Goal: Information Seeking & Learning: Understand process/instructions

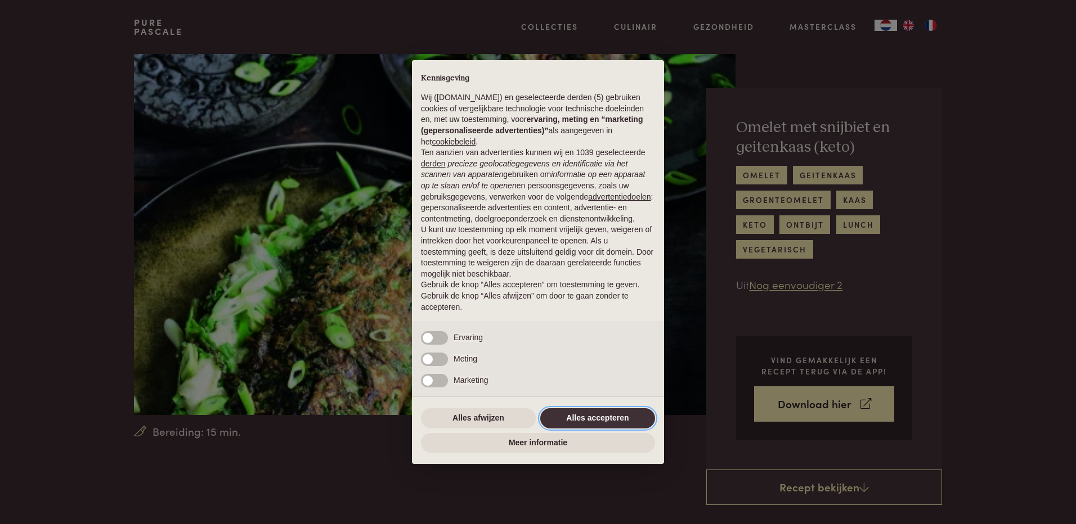
click at [622, 418] on button "Alles accepteren" at bounding box center [597, 419] width 115 height 20
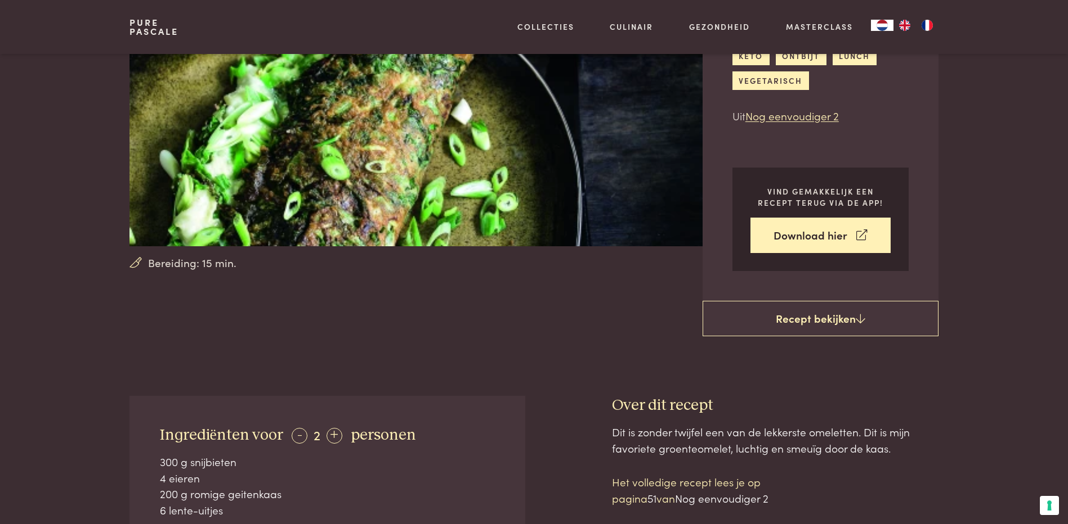
scroll to position [281, 0]
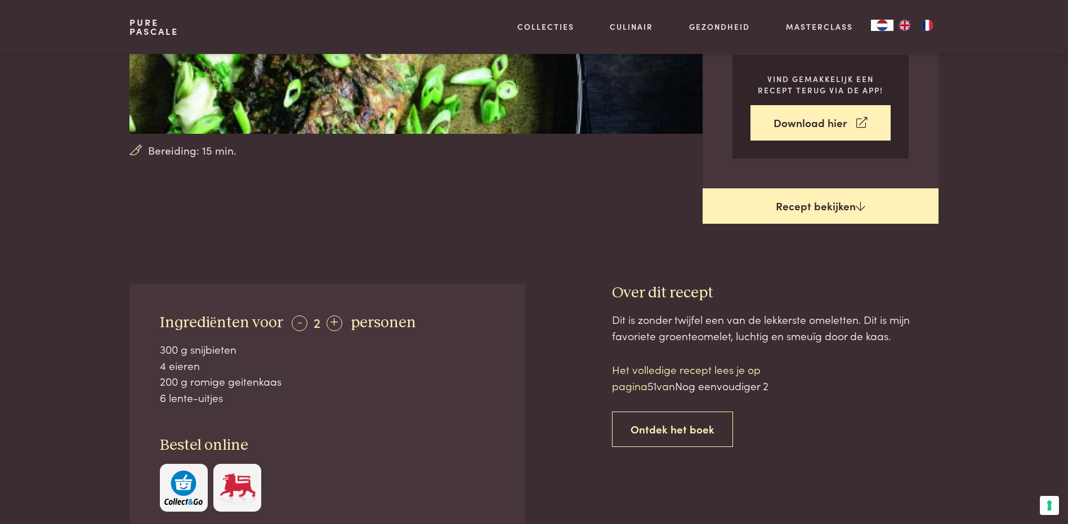
click at [818, 206] on link "Recept bekijken" at bounding box center [820, 207] width 236 height 36
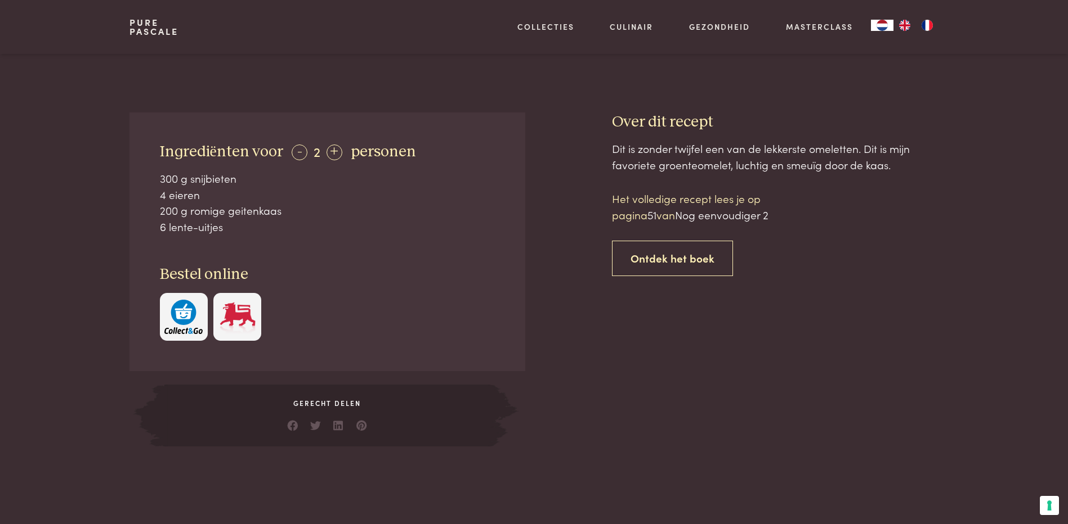
scroll to position [396, 0]
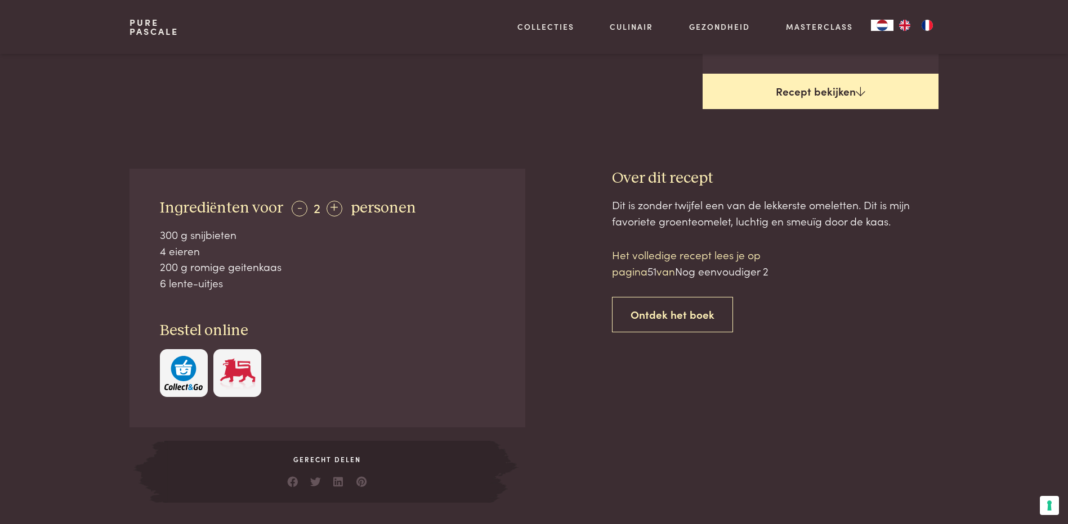
click at [823, 86] on link "Recept bekijken" at bounding box center [820, 92] width 236 height 36
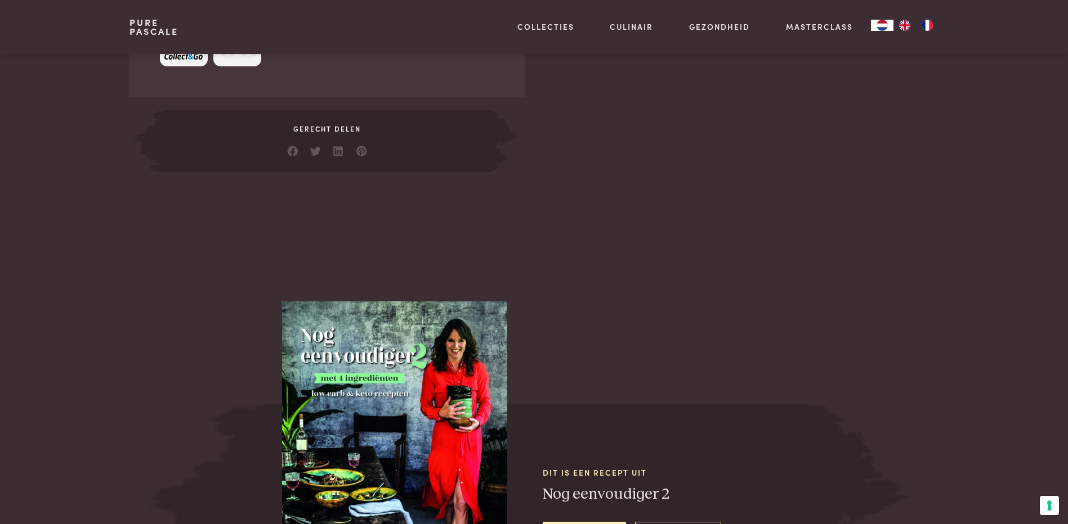
scroll to position [389, 0]
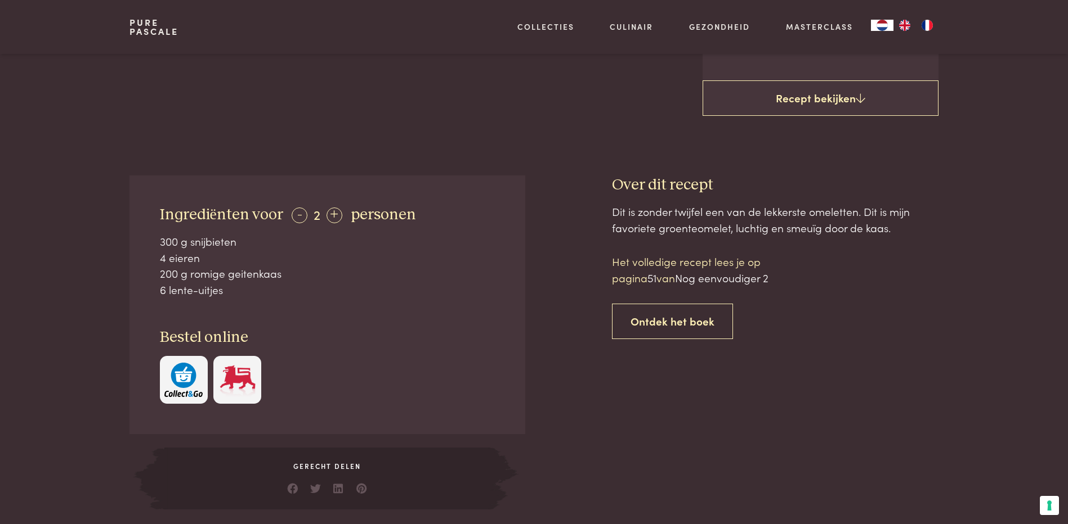
scroll to position [565, 0]
